Goal: Book appointment/travel/reservation

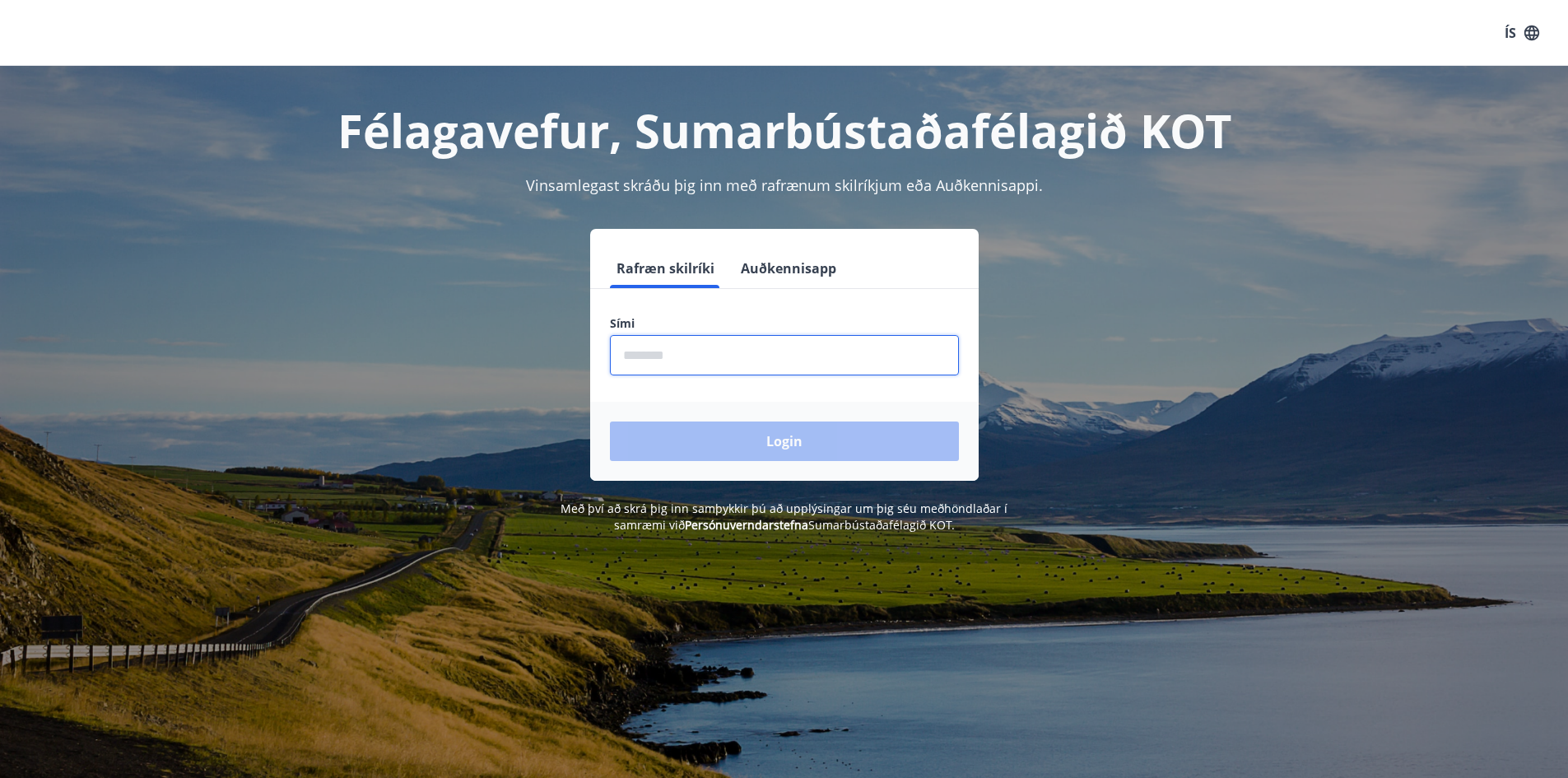
click at [656, 362] on input "phone" at bounding box center [785, 355] width 349 height 41
type input "********"
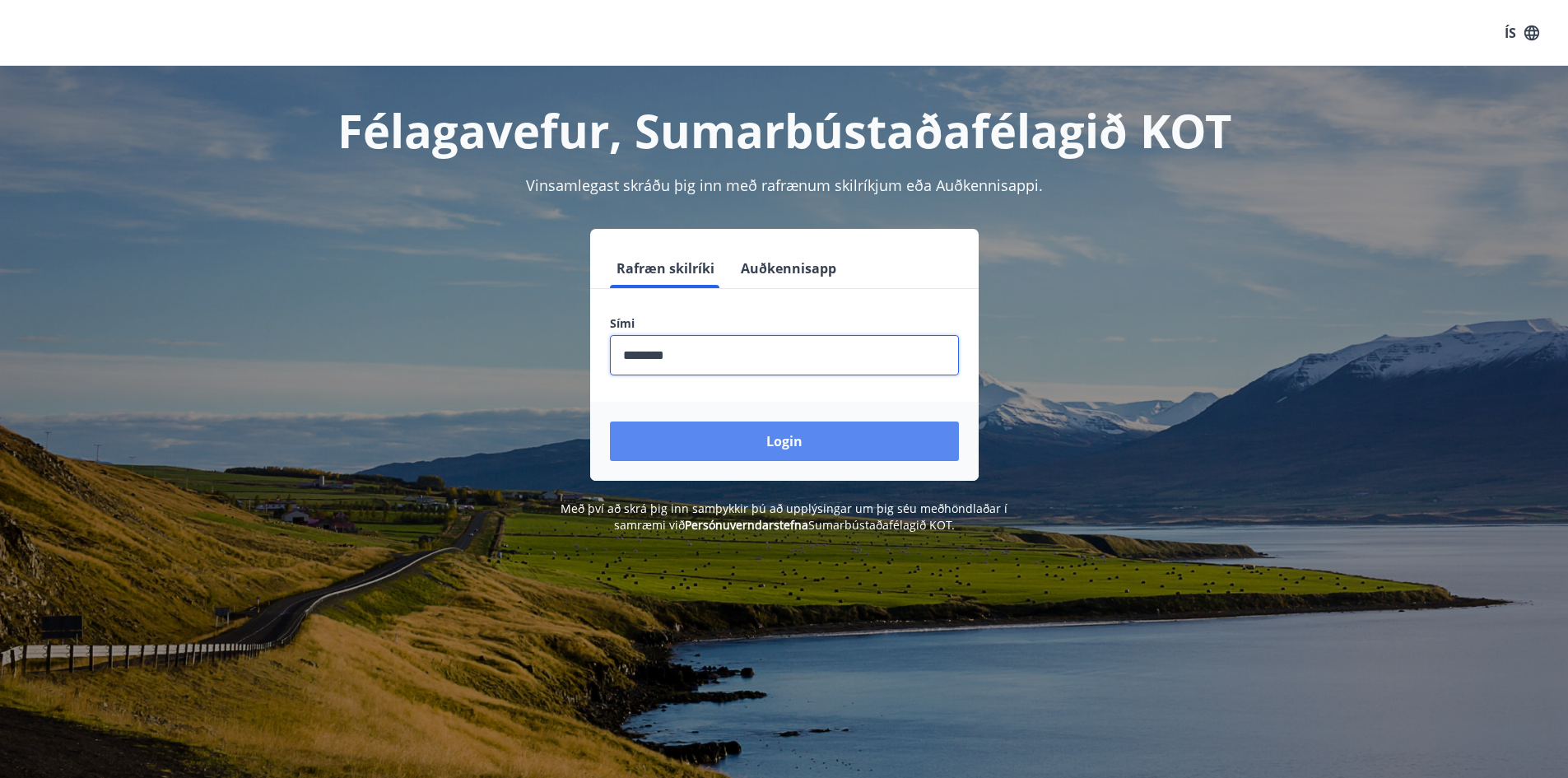
click at [708, 443] on button "Login" at bounding box center [785, 441] width 349 height 40
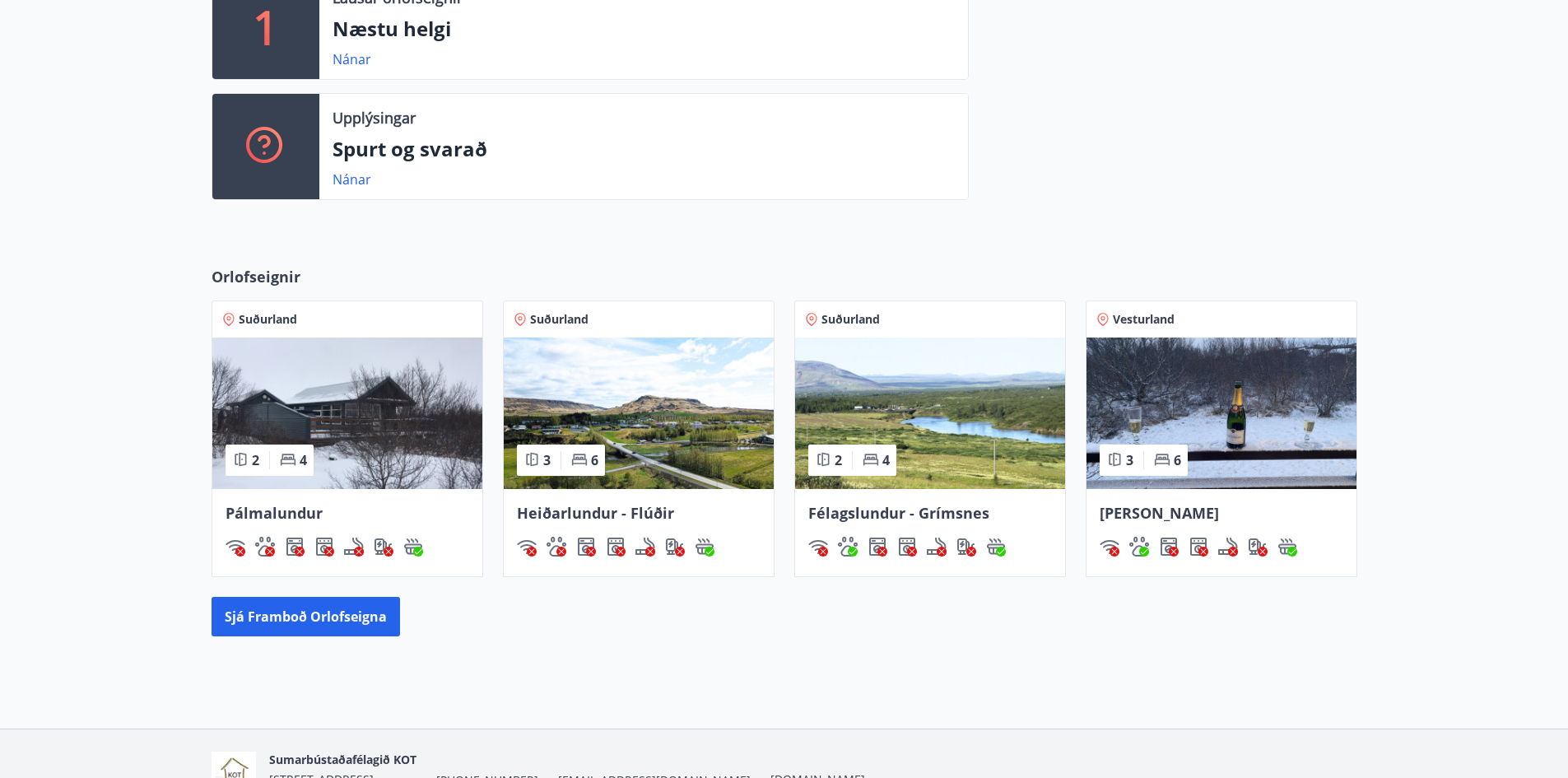
scroll to position [494, 0]
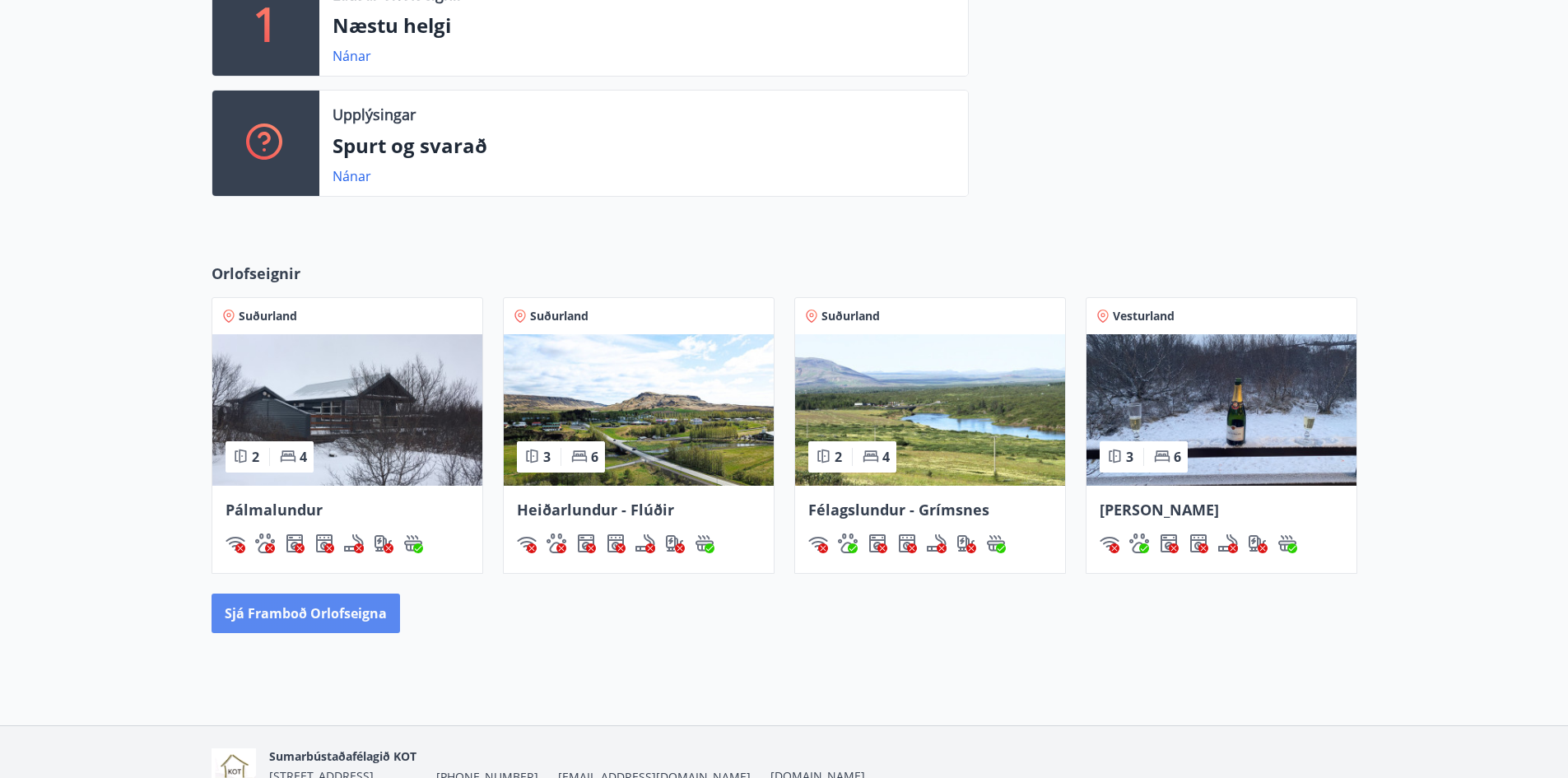
click at [359, 618] on button "Sjá framboð orlofseigna" at bounding box center [306, 613] width 189 height 40
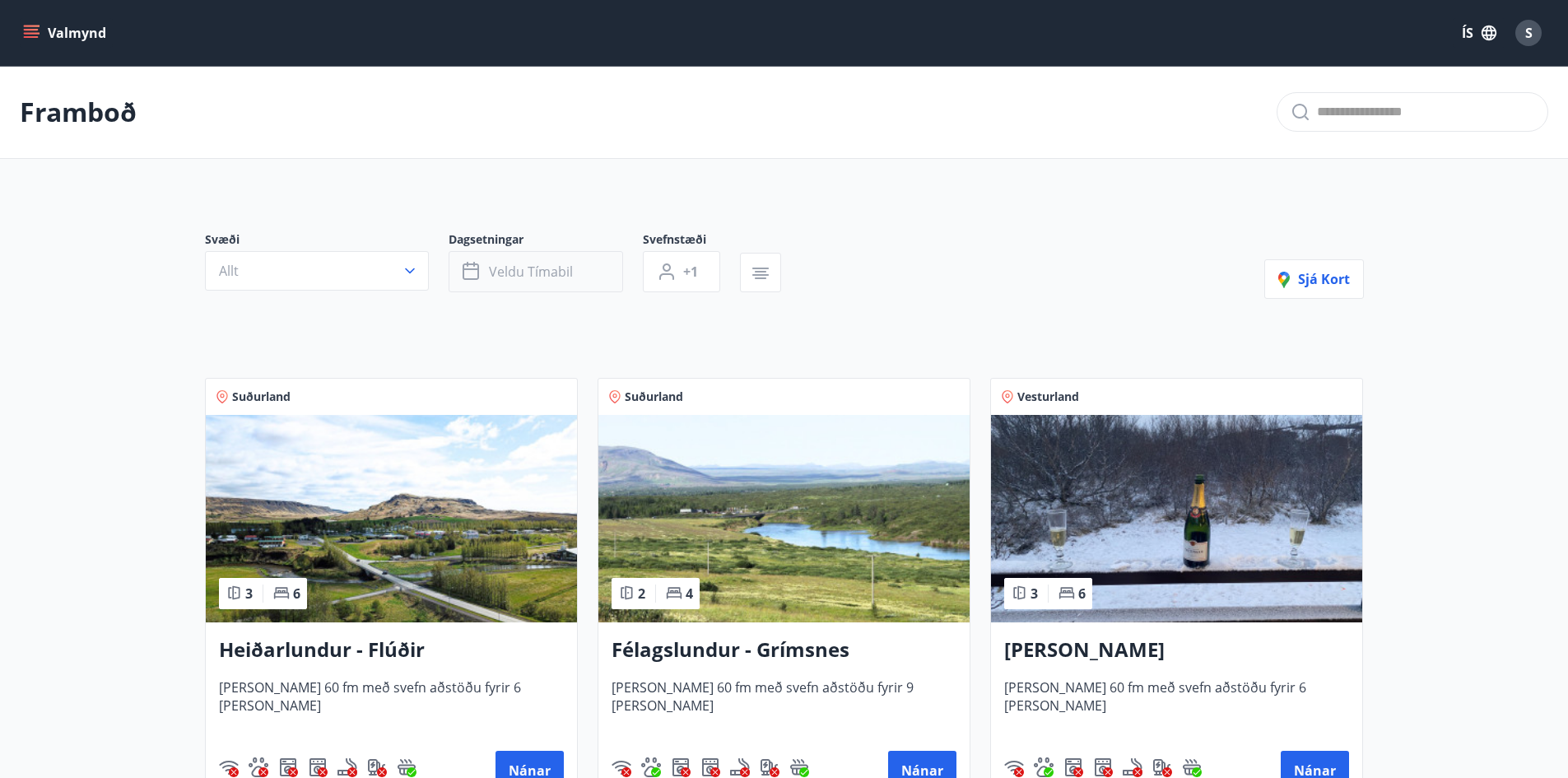
click at [548, 276] on span "Veldu tímabil" at bounding box center [531, 271] width 84 height 18
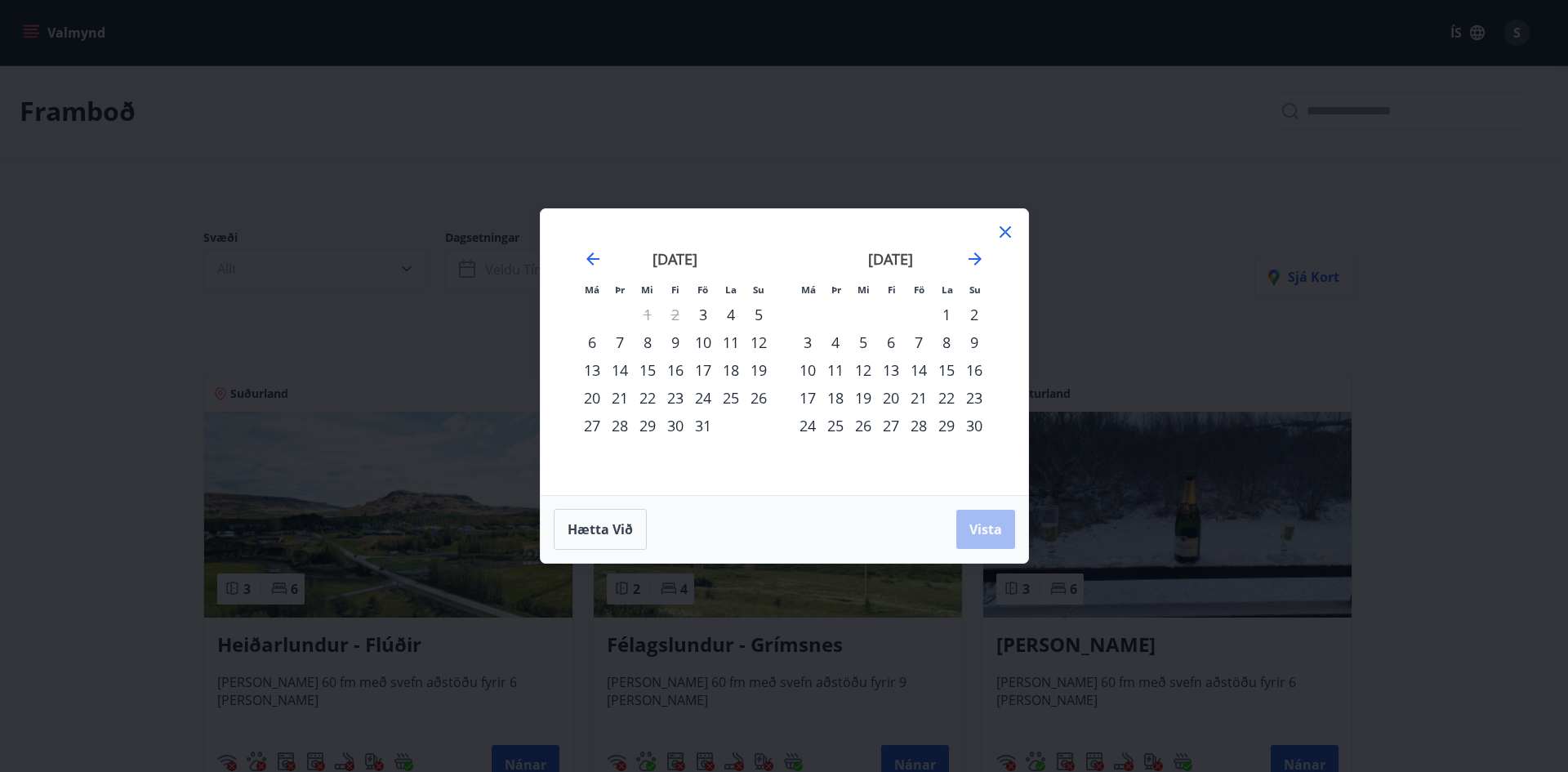
click at [700, 319] on div "3" at bounding box center [703, 315] width 28 height 28
click at [587, 343] on div "6" at bounding box center [592, 343] width 28 height 28
click at [984, 530] on span "Vista" at bounding box center [985, 529] width 33 height 18
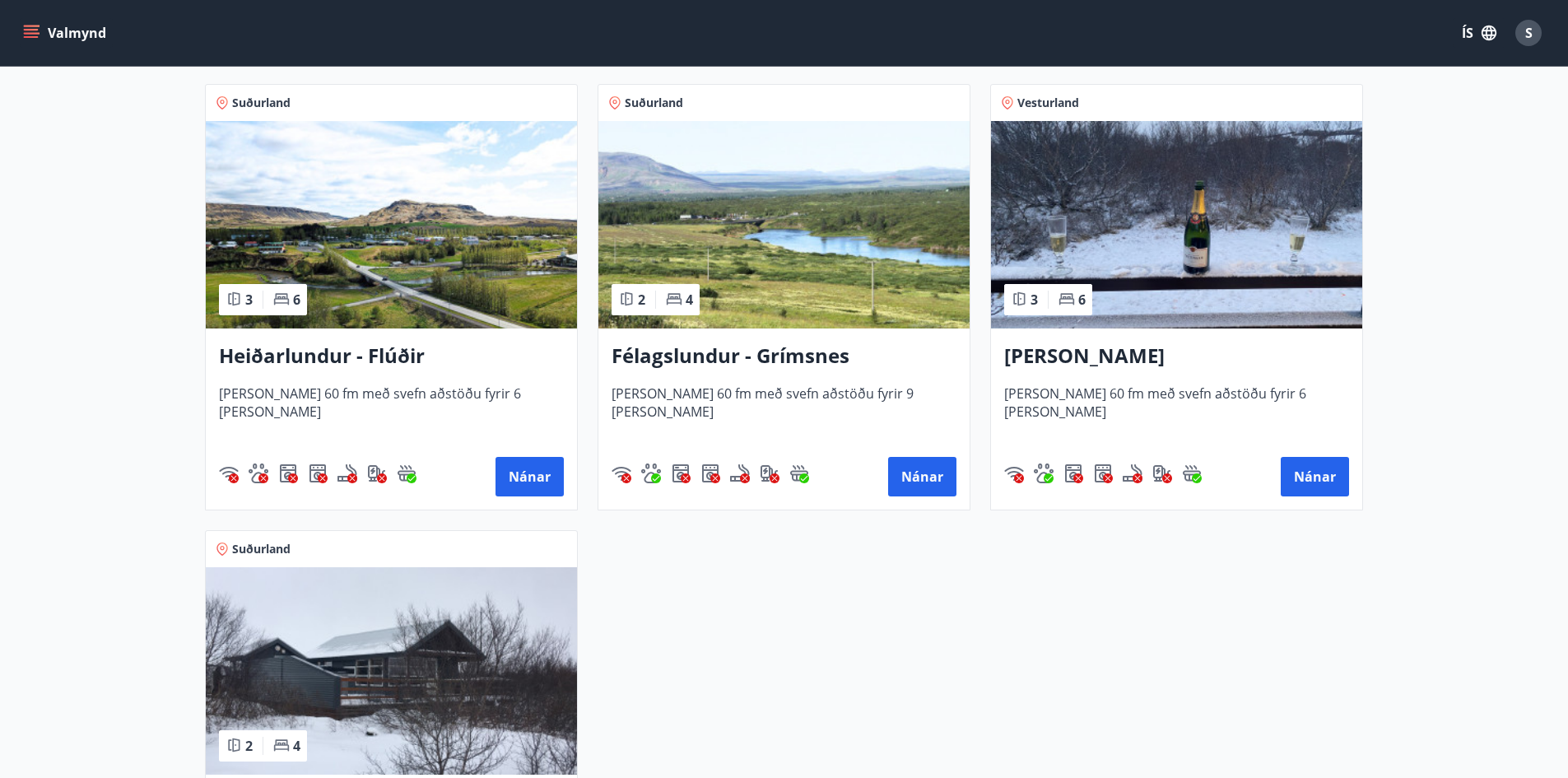
scroll to position [274, 0]
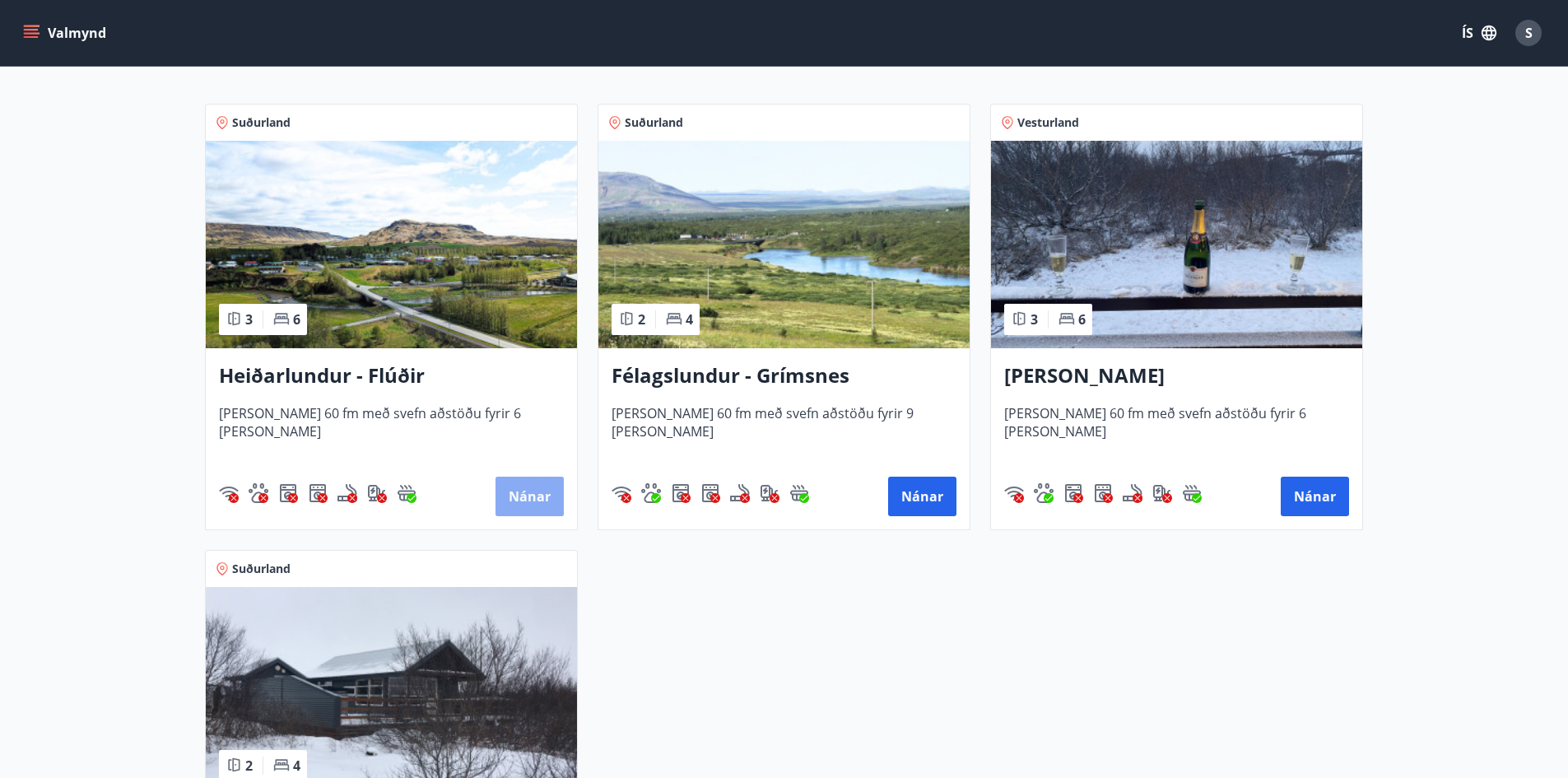
click at [532, 497] on button "Nánar" at bounding box center [529, 496] width 68 height 40
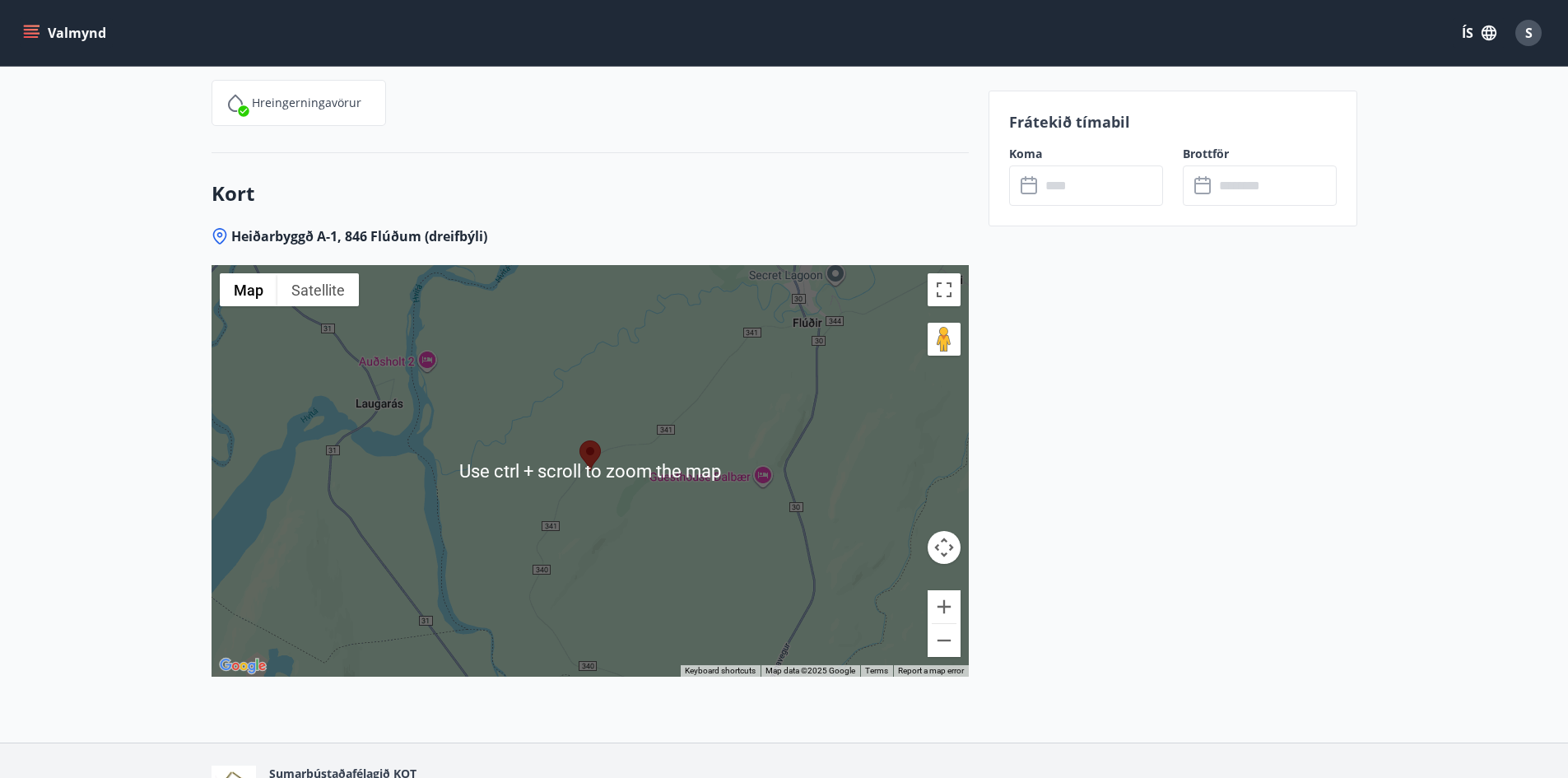
scroll to position [2217, 0]
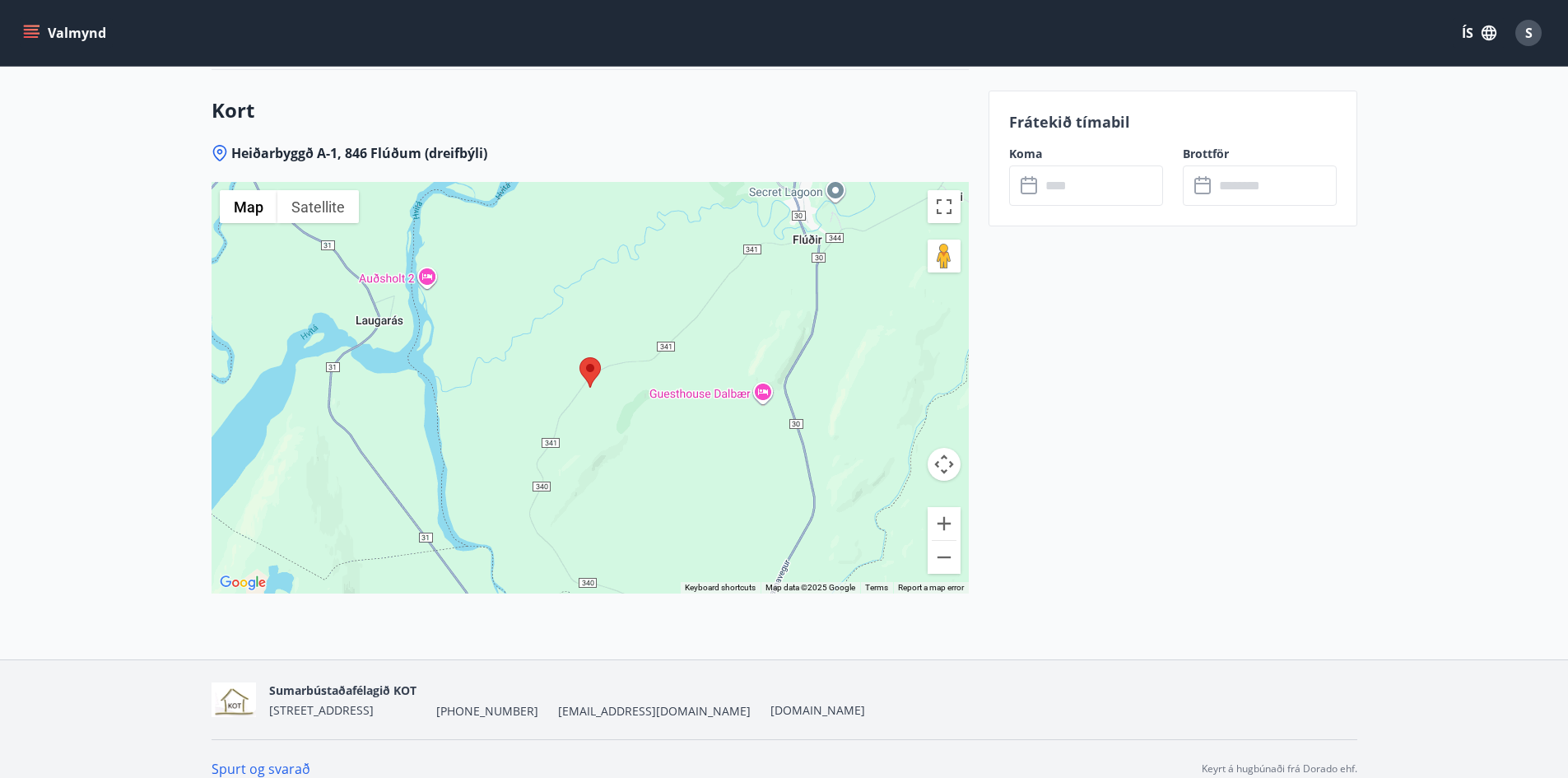
click at [1062, 189] on input "text" at bounding box center [1101, 186] width 122 height 41
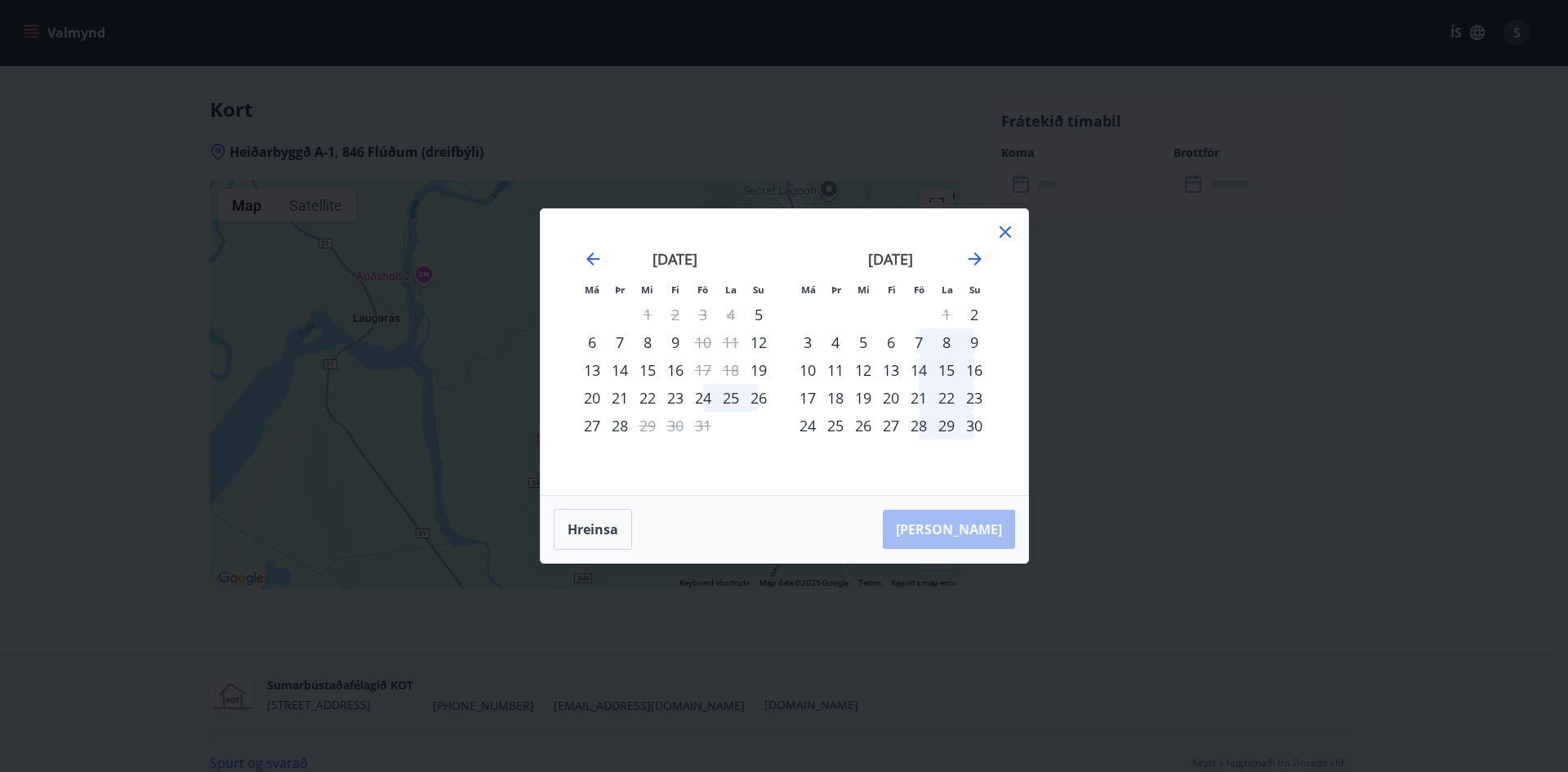
click at [1004, 233] on icon at bounding box center [1005, 231] width 11 height 11
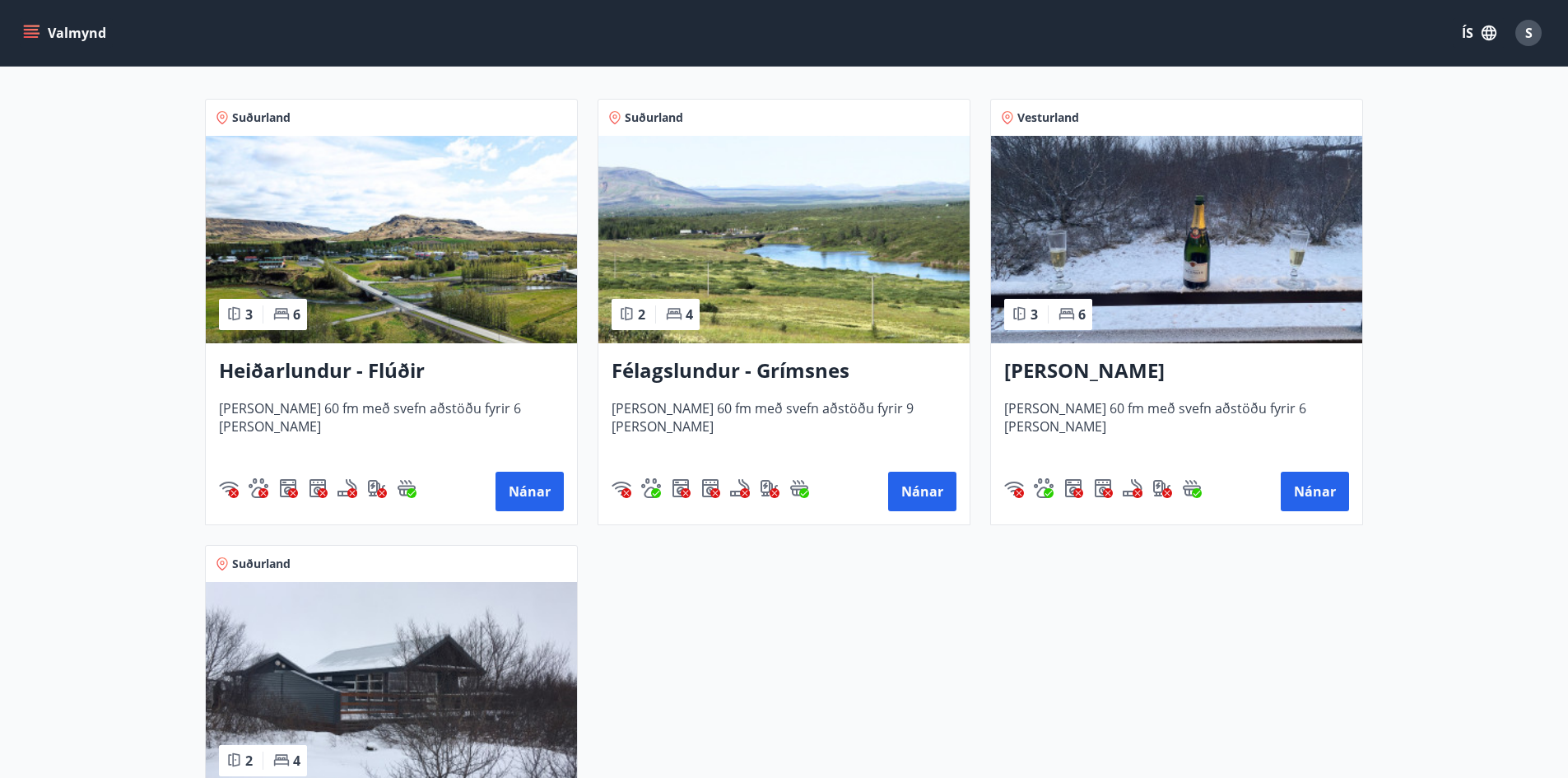
scroll to position [306, 0]
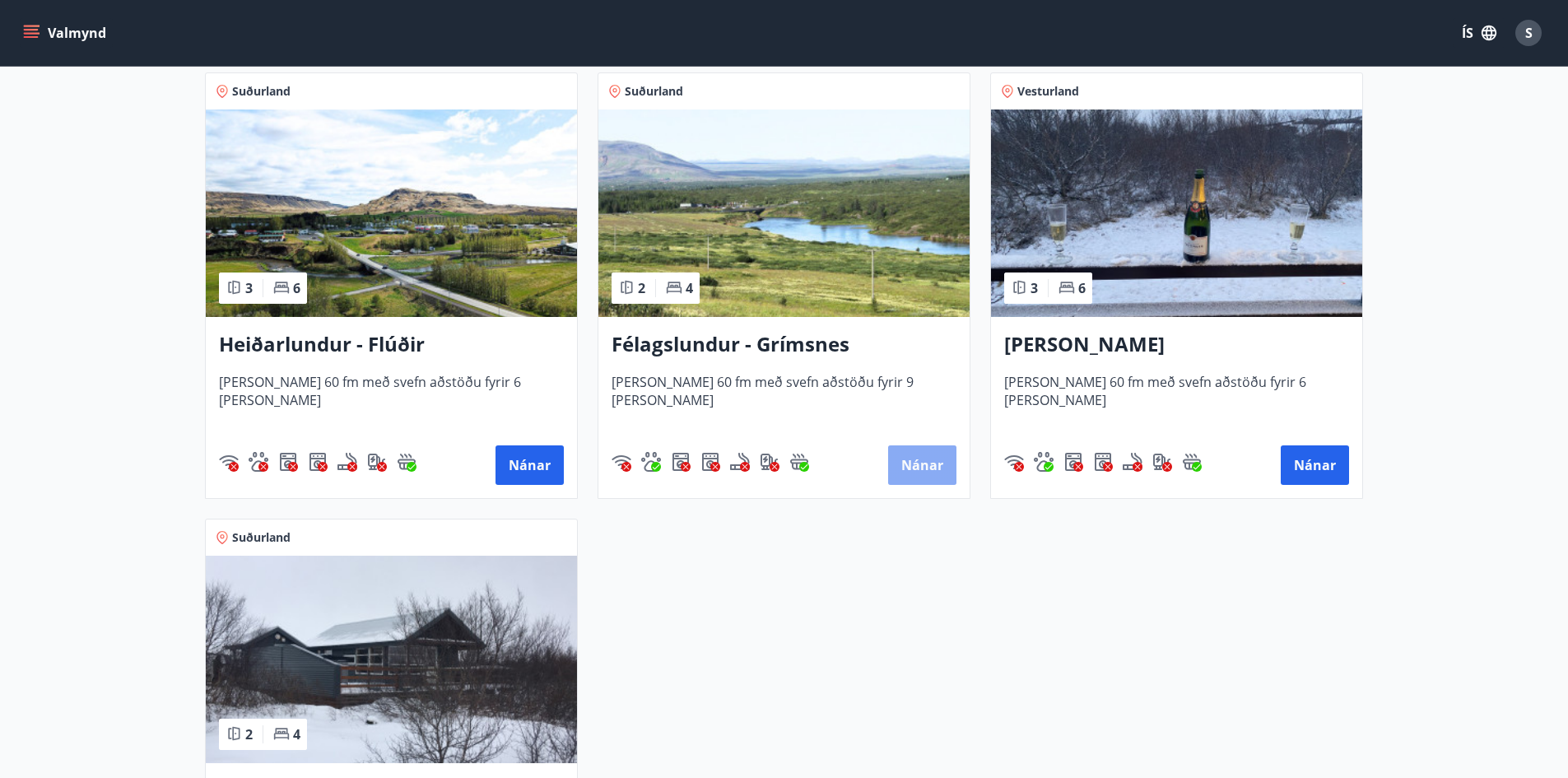
click at [916, 468] on button "Nánar" at bounding box center [922, 465] width 68 height 40
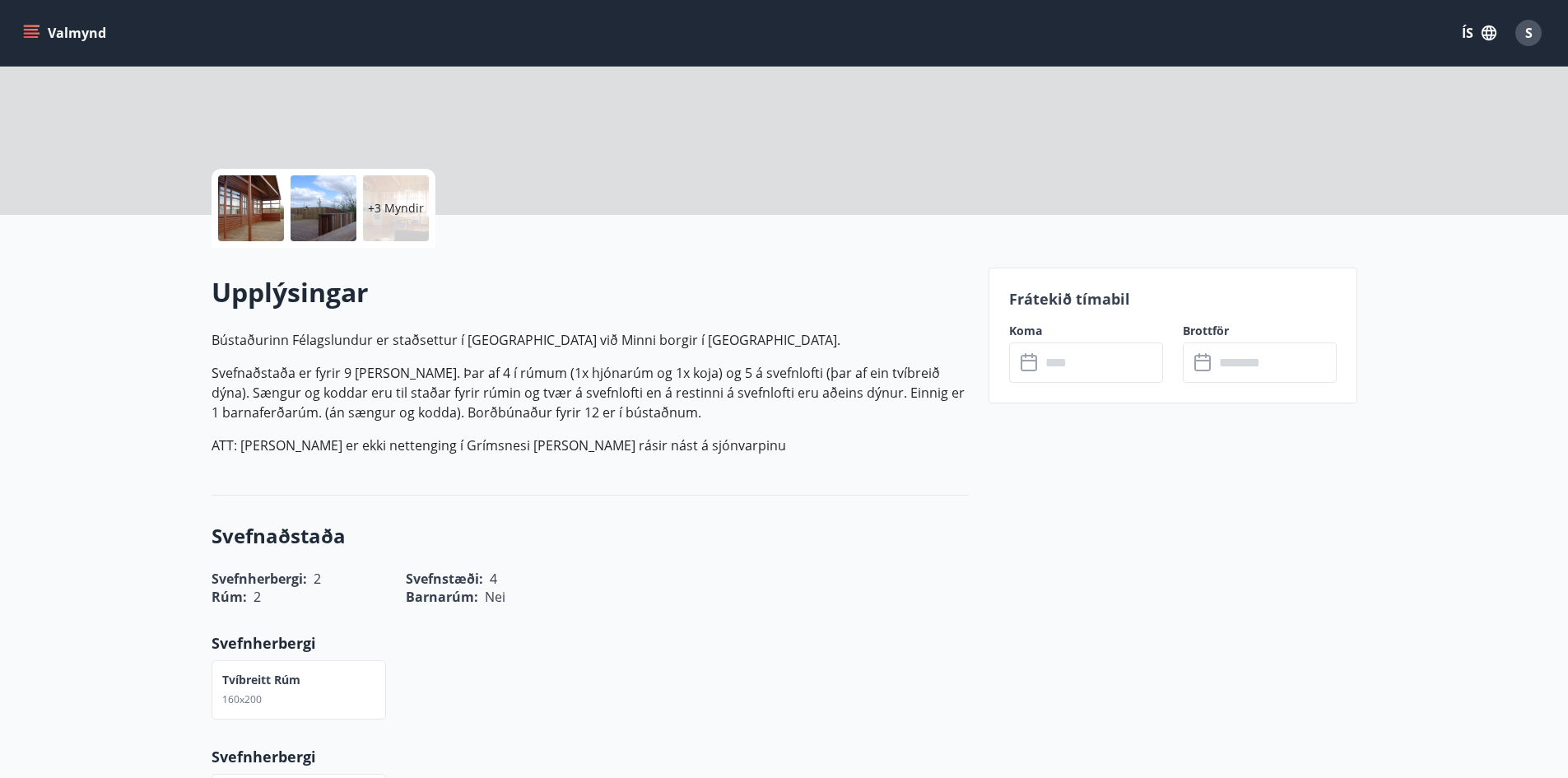
scroll to position [274, 0]
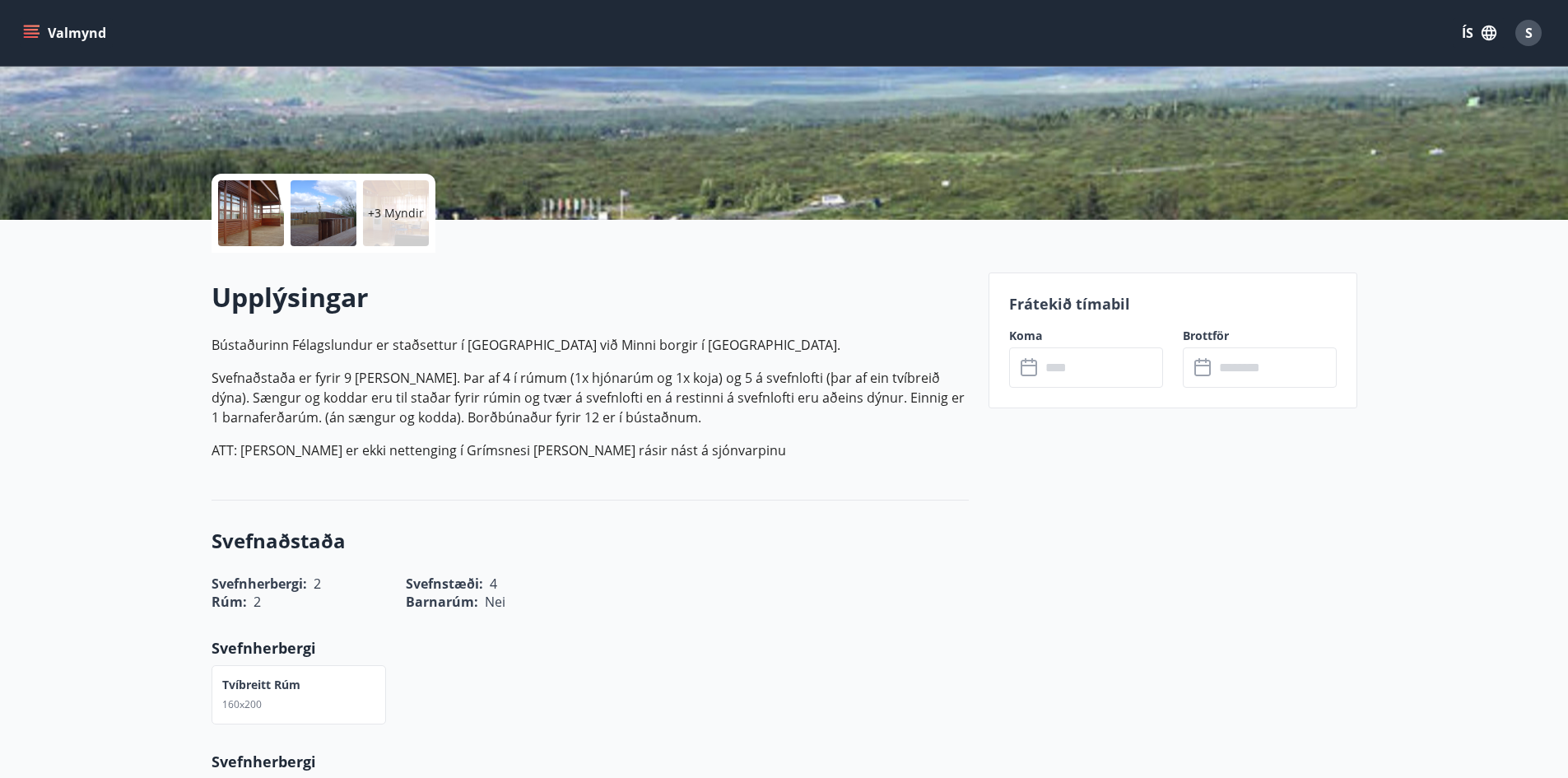
click at [1069, 372] on input "text" at bounding box center [1101, 368] width 122 height 41
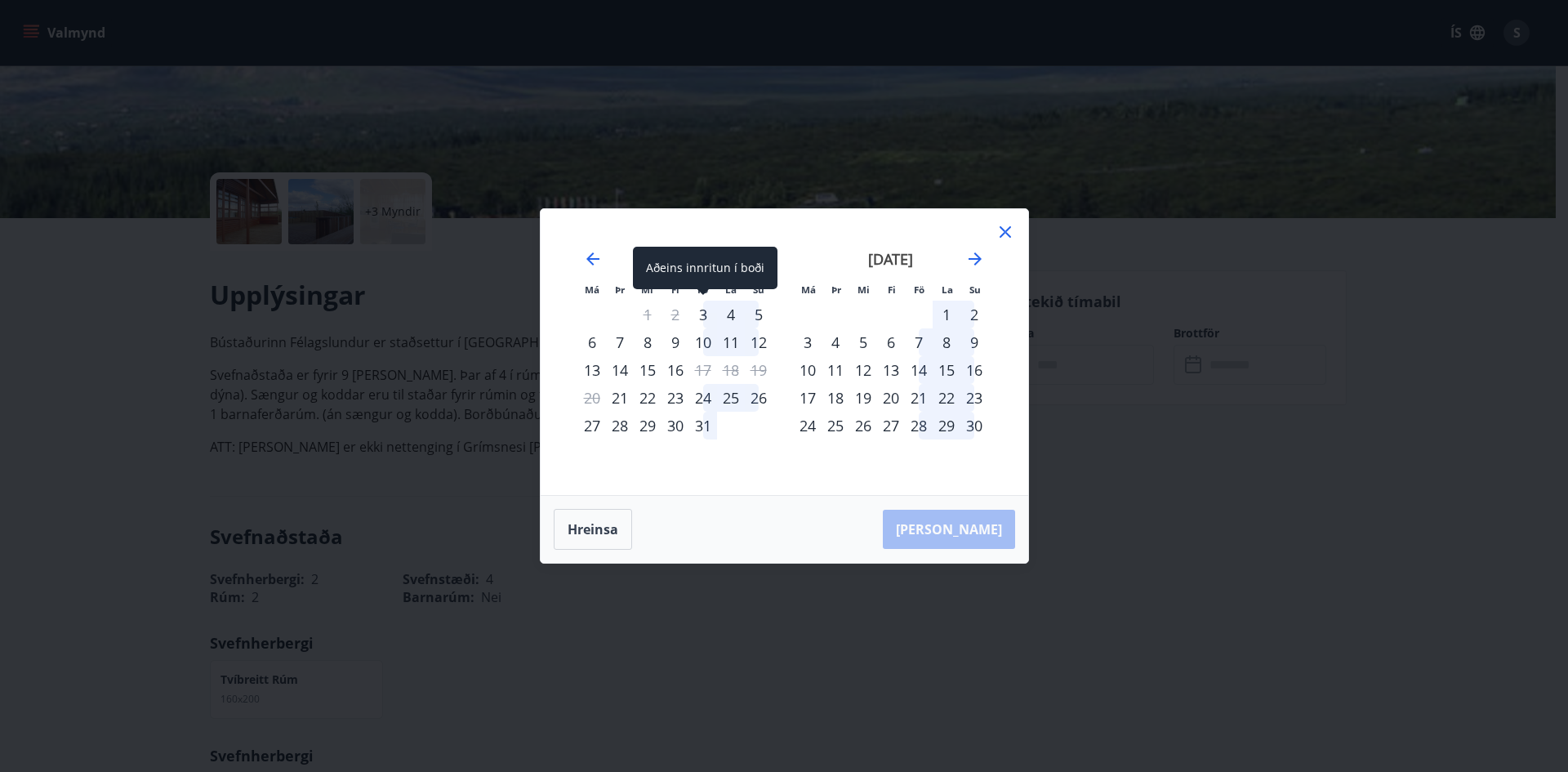
click at [703, 313] on div "3" at bounding box center [703, 315] width 28 height 28
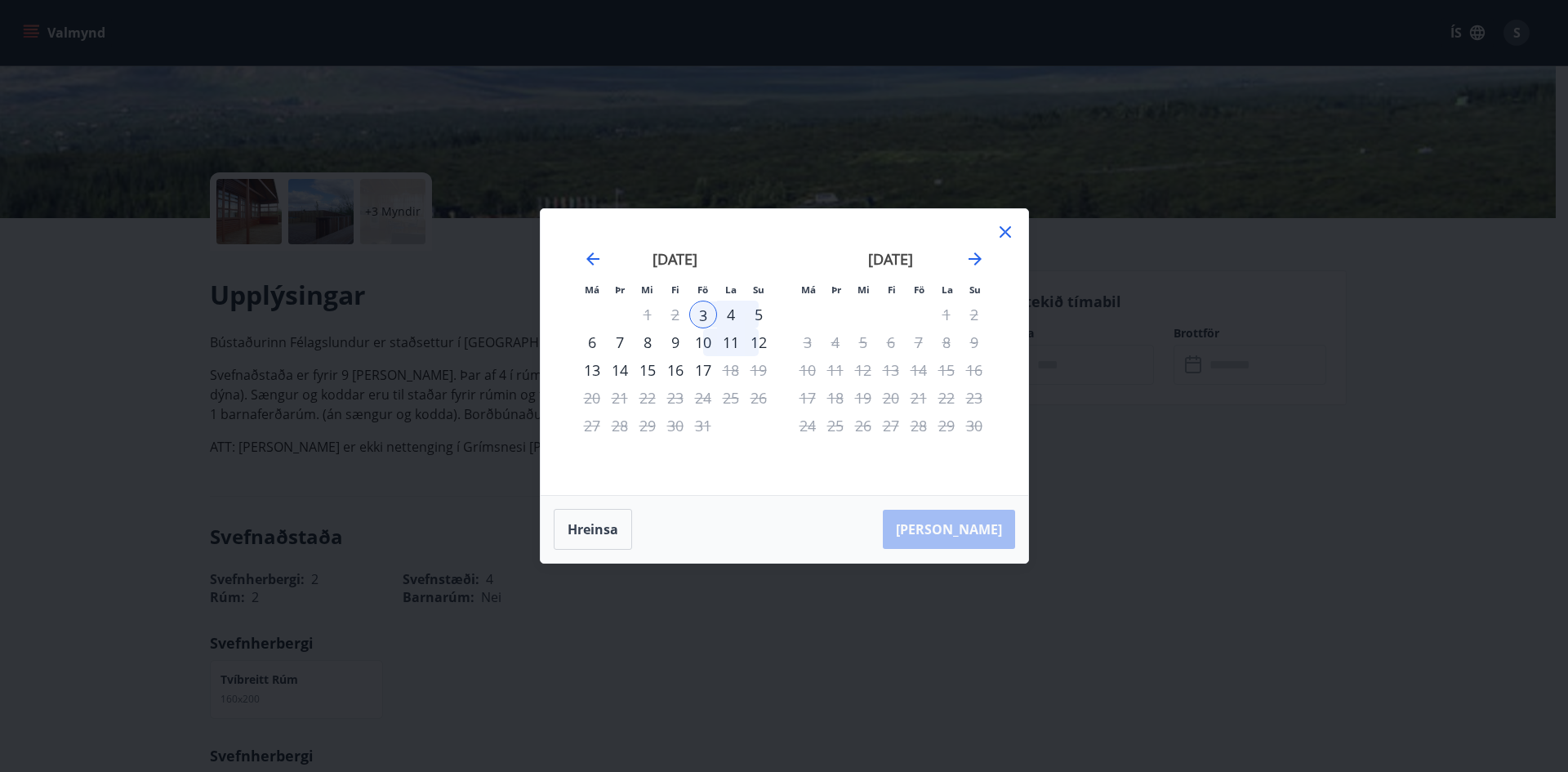
click at [759, 314] on div "5" at bounding box center [759, 315] width 28 height 28
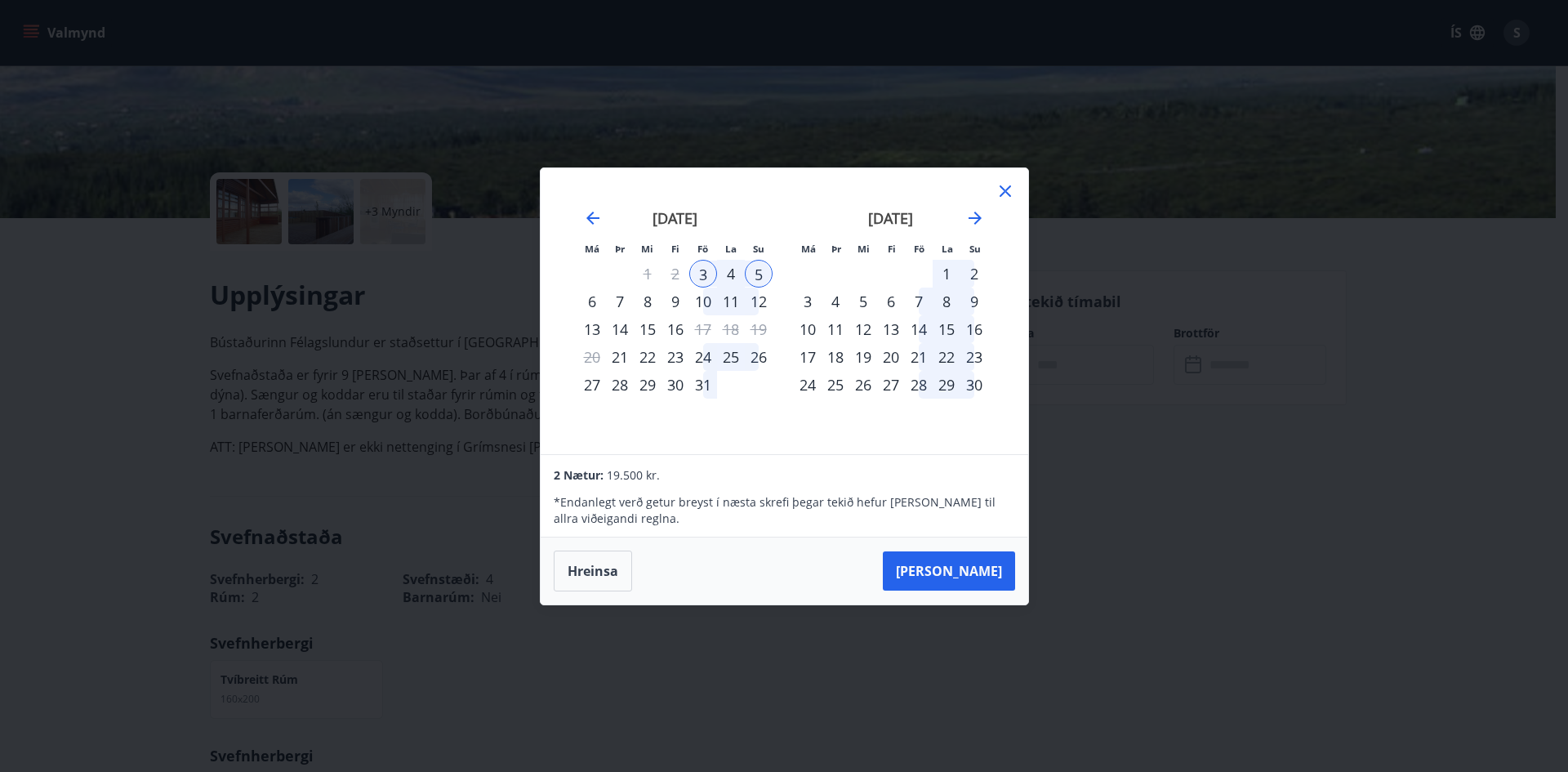
click at [1004, 195] on icon at bounding box center [1005, 191] width 19 height 19
